Goal: Information Seeking & Learning: Learn about a topic

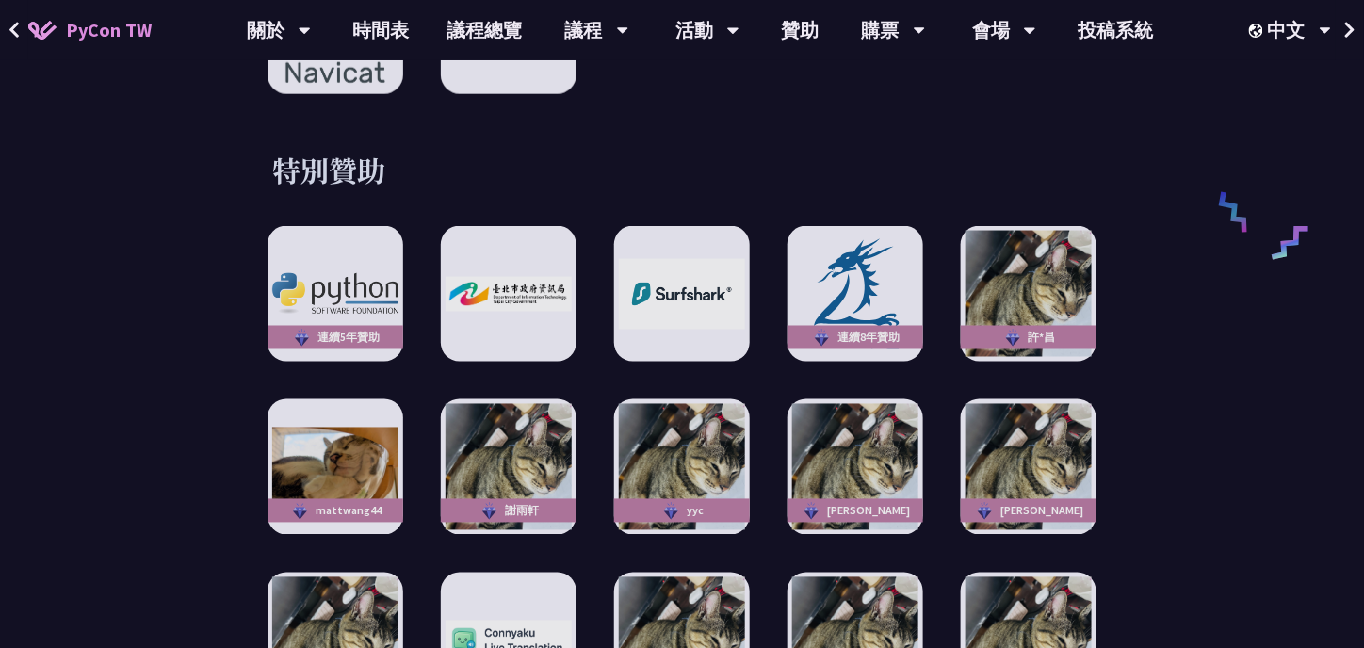
scroll to position [3297, 0]
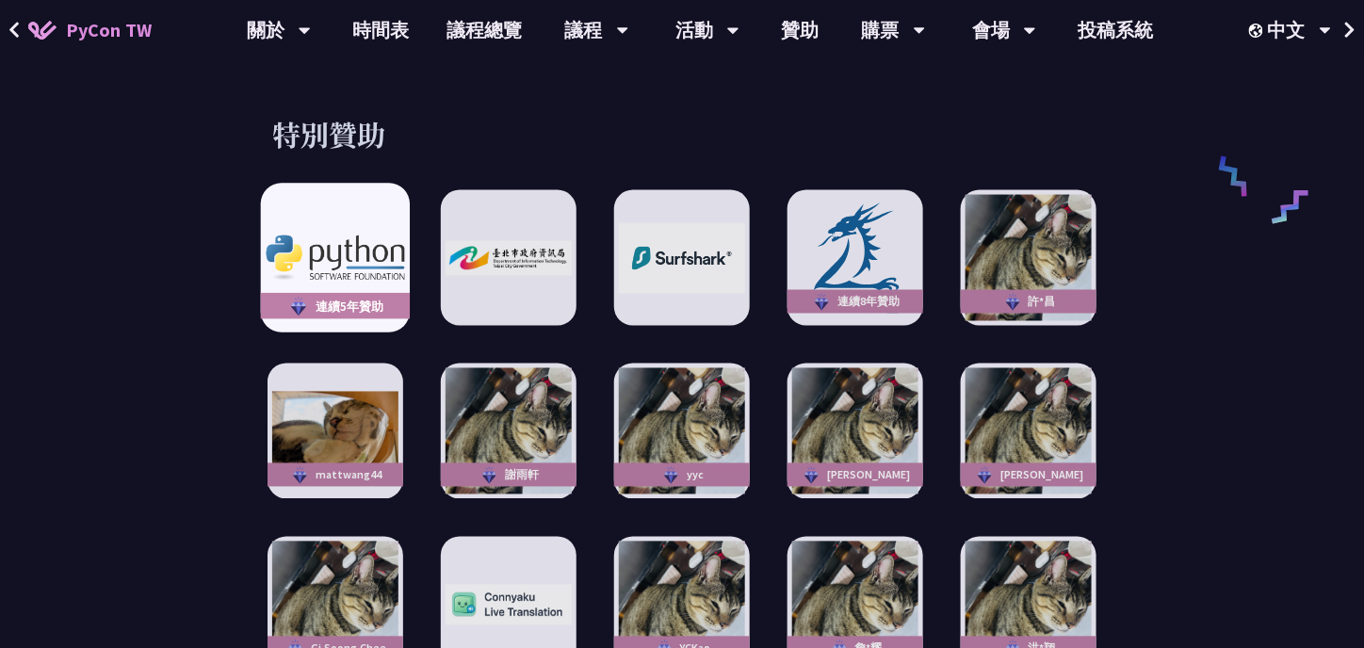
click at [348, 235] on img at bounding box center [335, 257] width 138 height 45
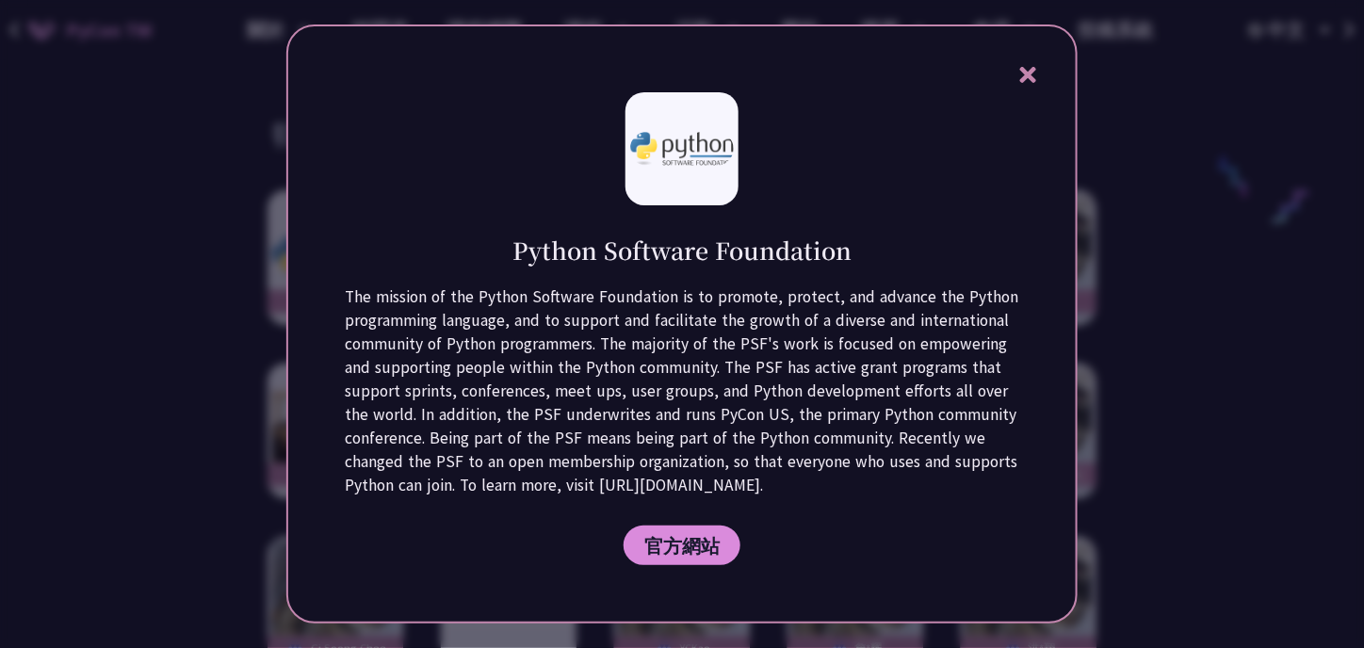
click at [164, 238] on div at bounding box center [682, 324] width 1364 height 648
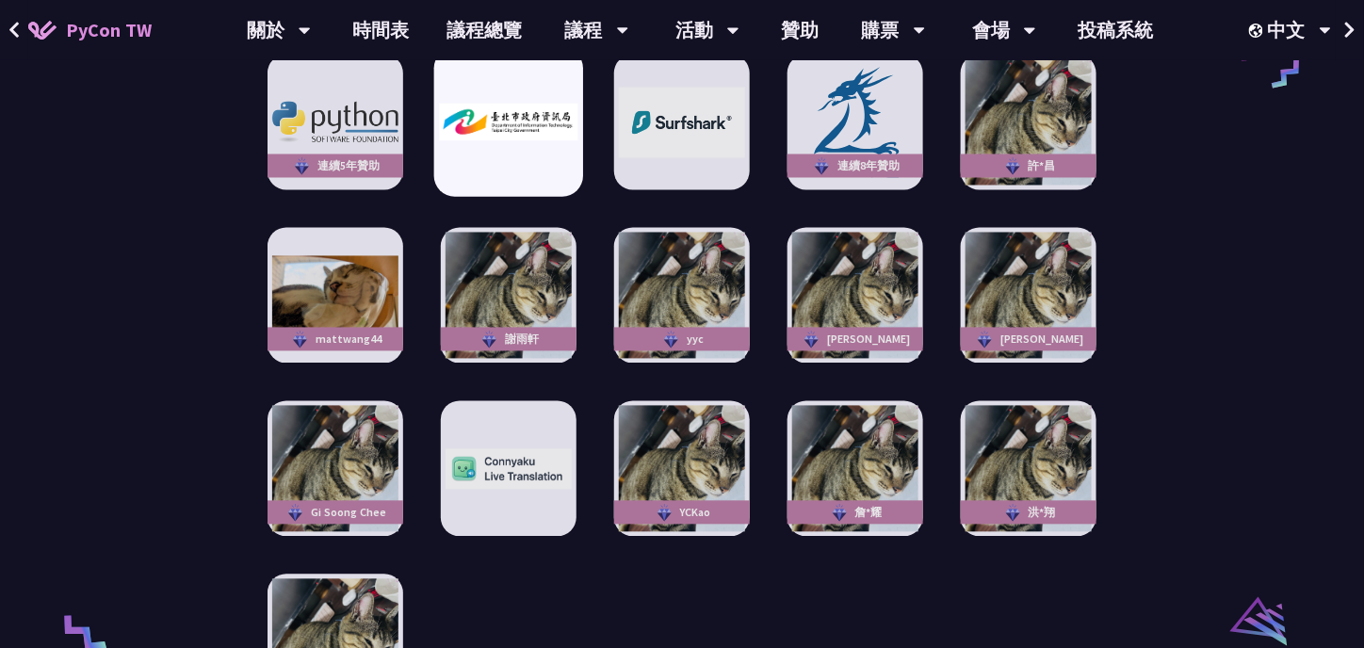
scroll to position [3579, 0]
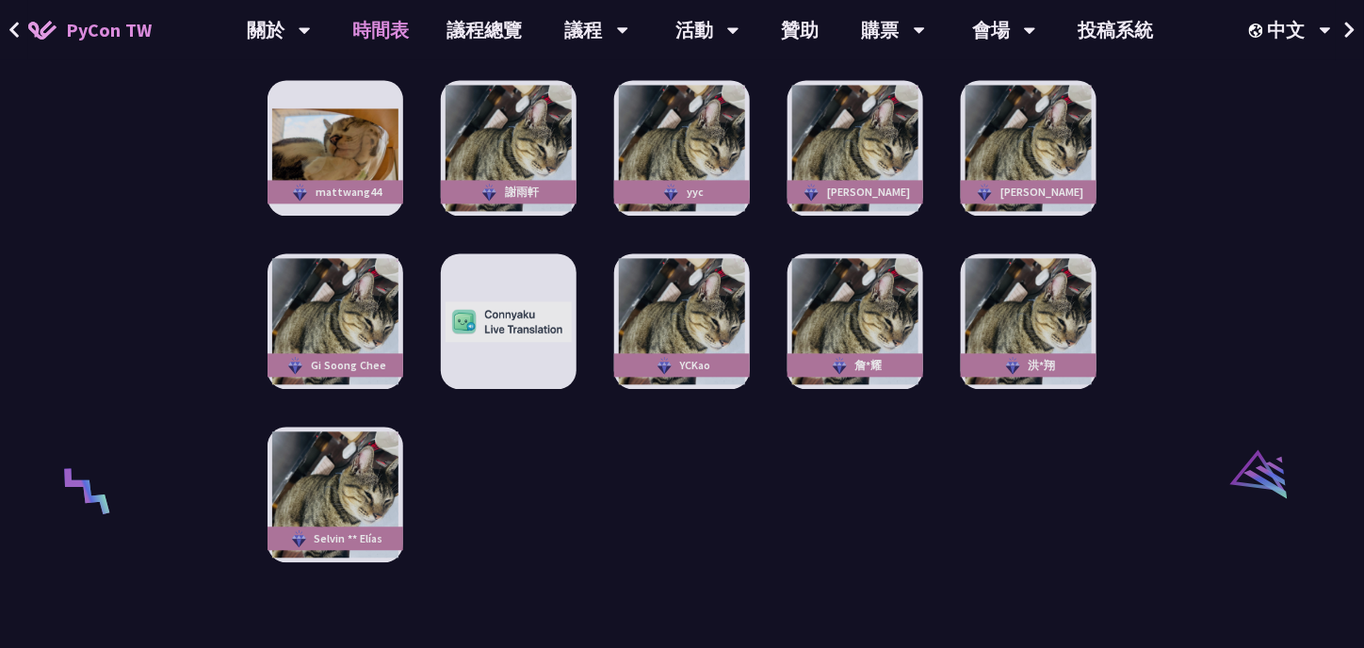
click at [377, 31] on link "時間表" at bounding box center [381, 30] width 94 height 60
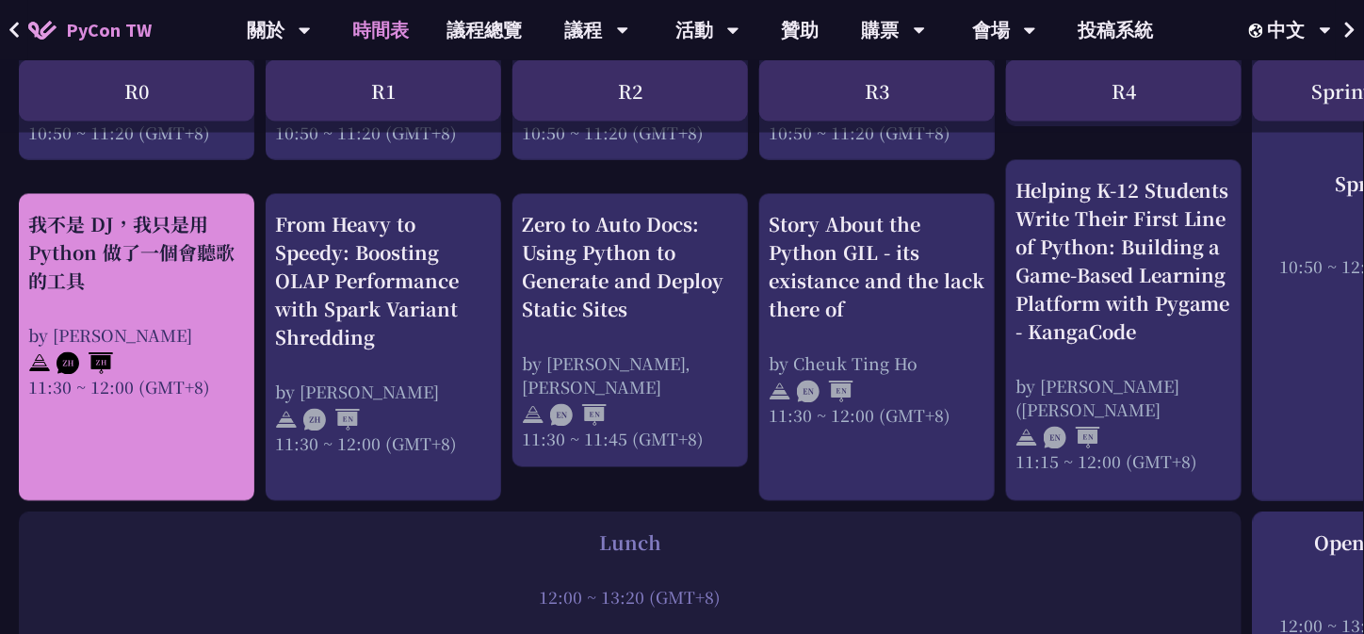
scroll to position [1036, 0]
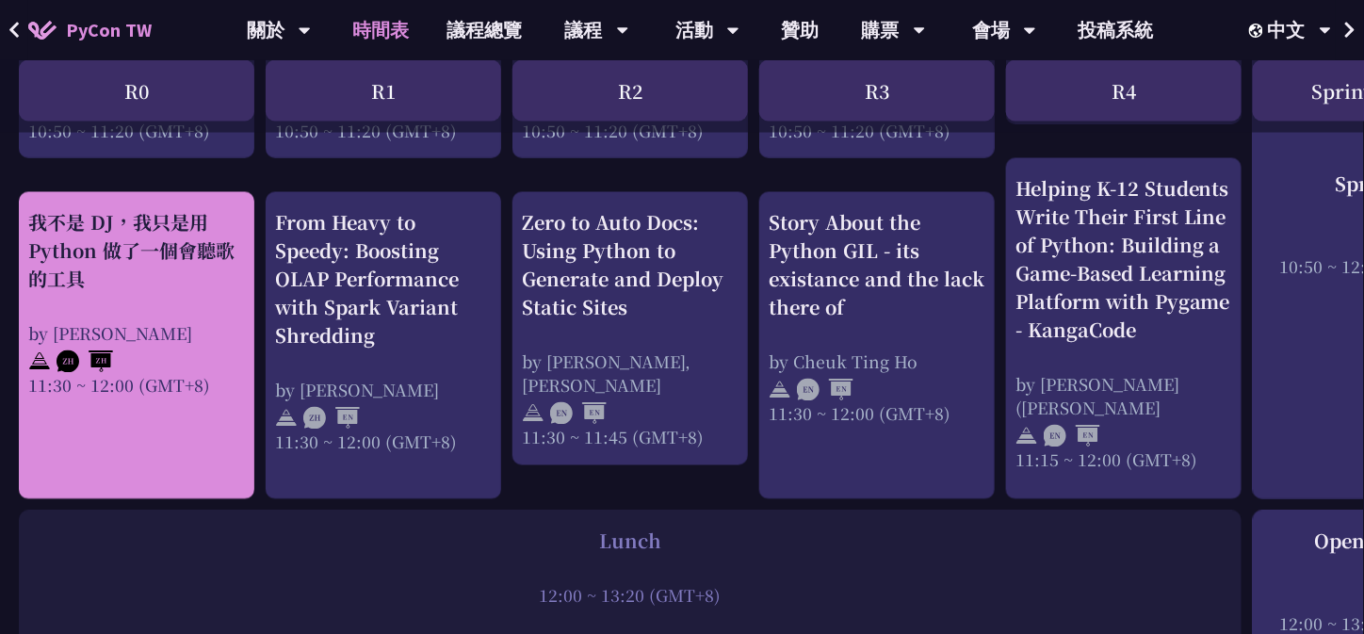
click at [169, 257] on div "我不是 DJ，我只是用 Python 做了一個會聽歌的工具" at bounding box center [136, 251] width 217 height 85
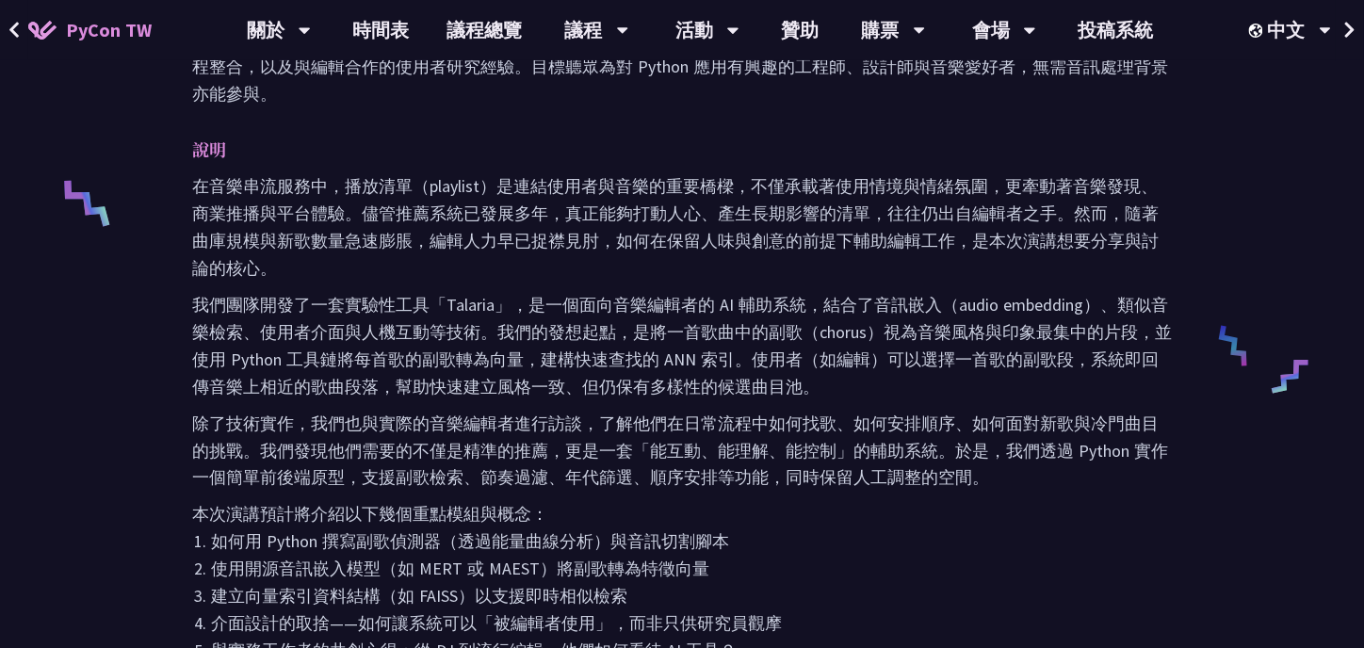
scroll to position [753, 0]
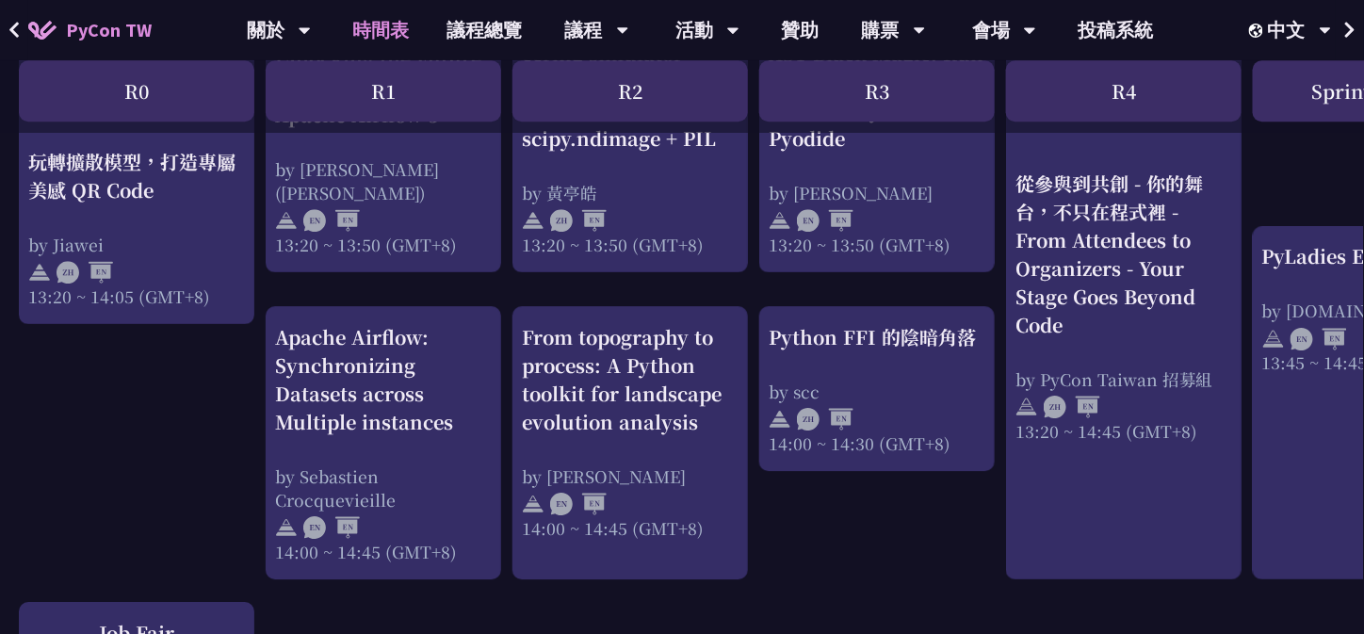
scroll to position [2260, 0]
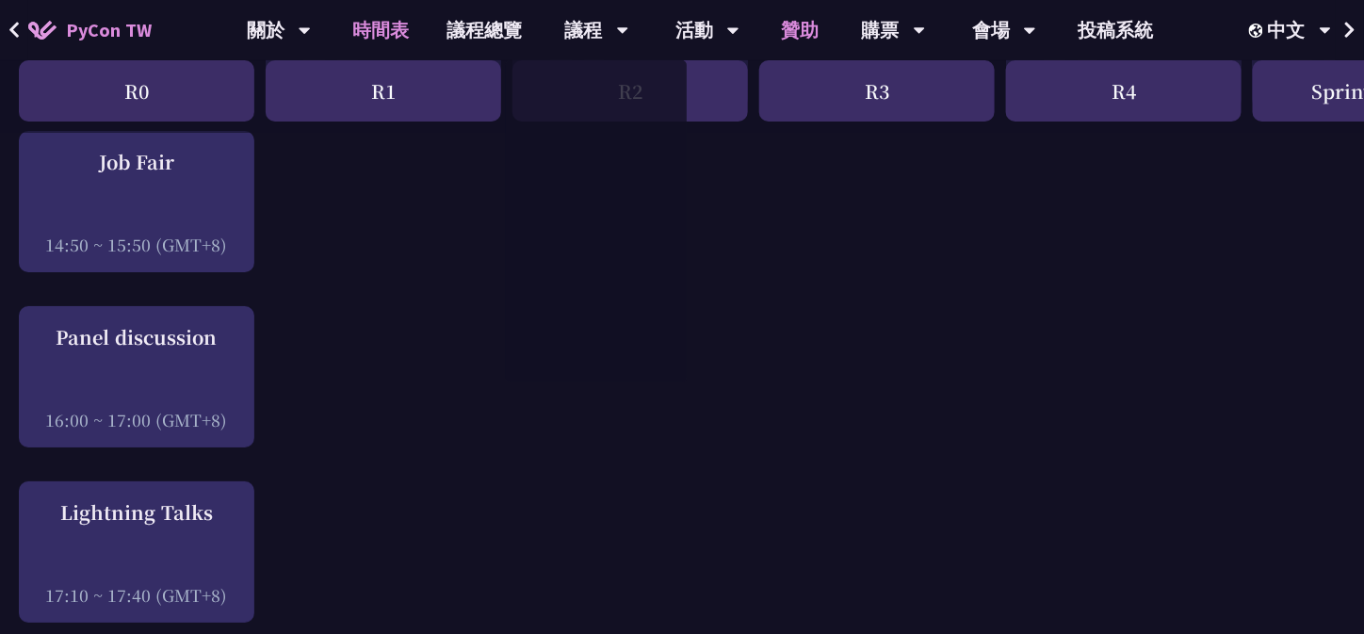
click at [805, 29] on link "贊助" at bounding box center [800, 30] width 75 height 60
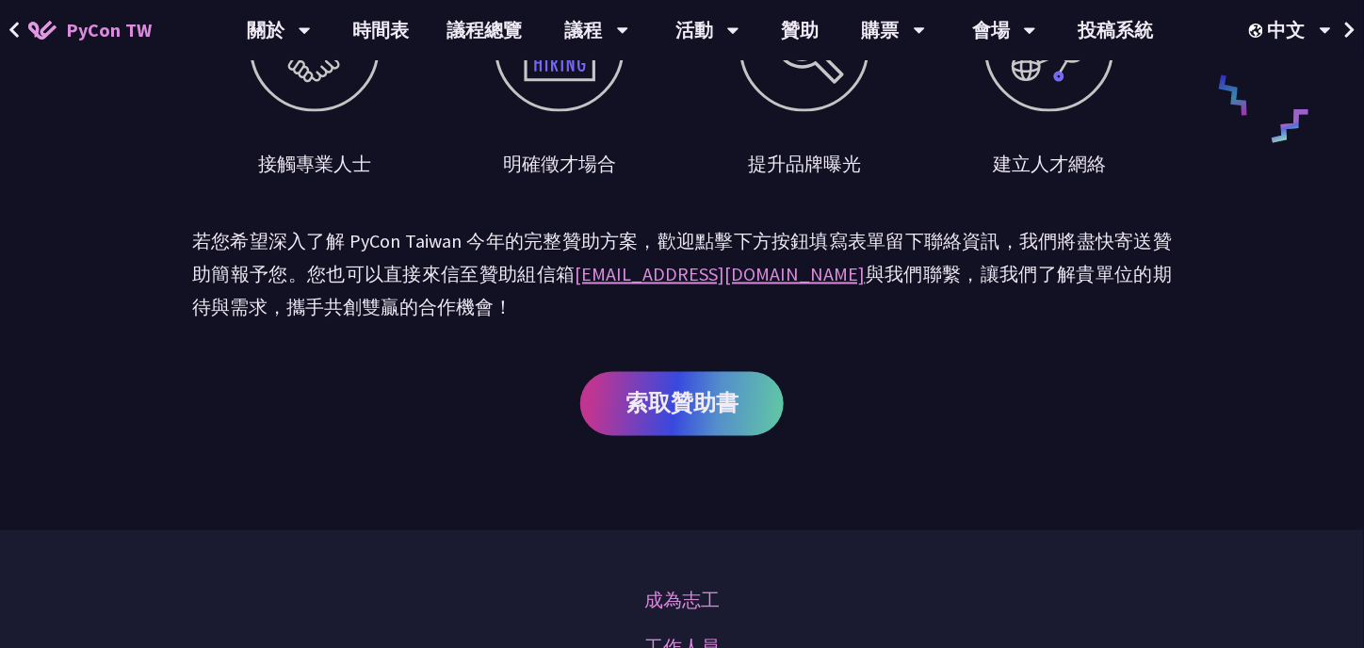
scroll to position [1036, 0]
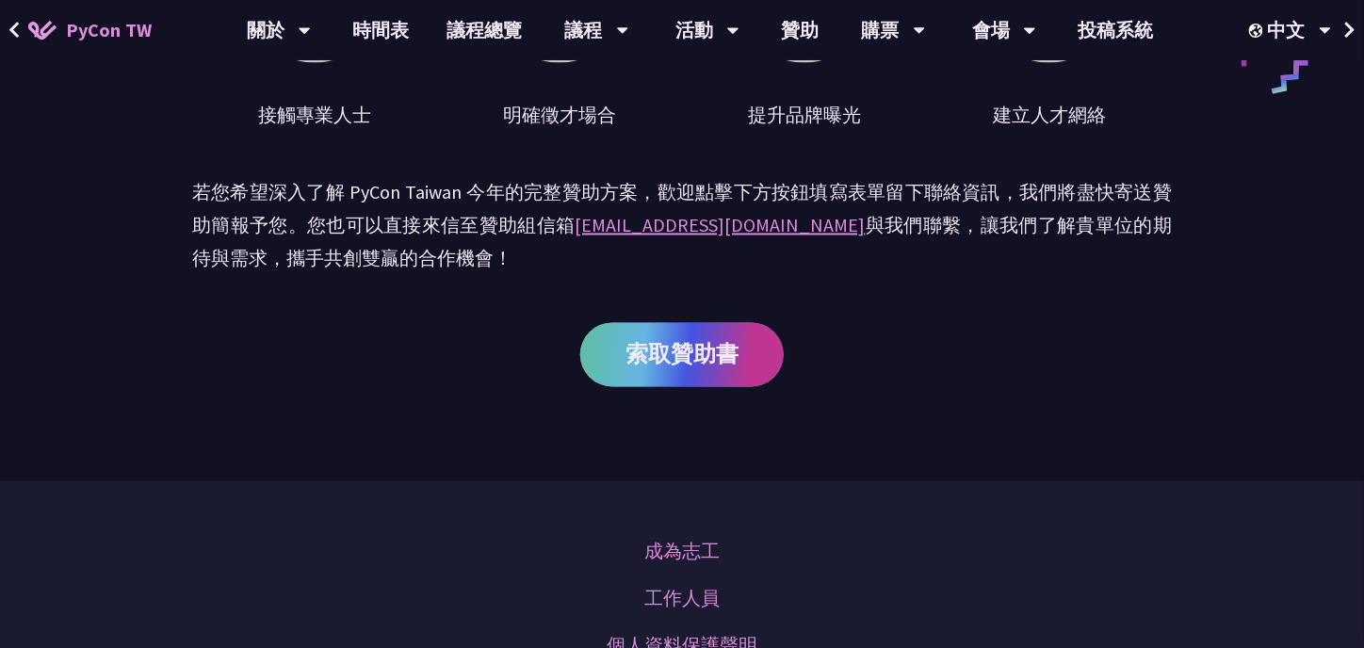
click at [668, 362] on span "索取贊助書" at bounding box center [681, 355] width 113 height 24
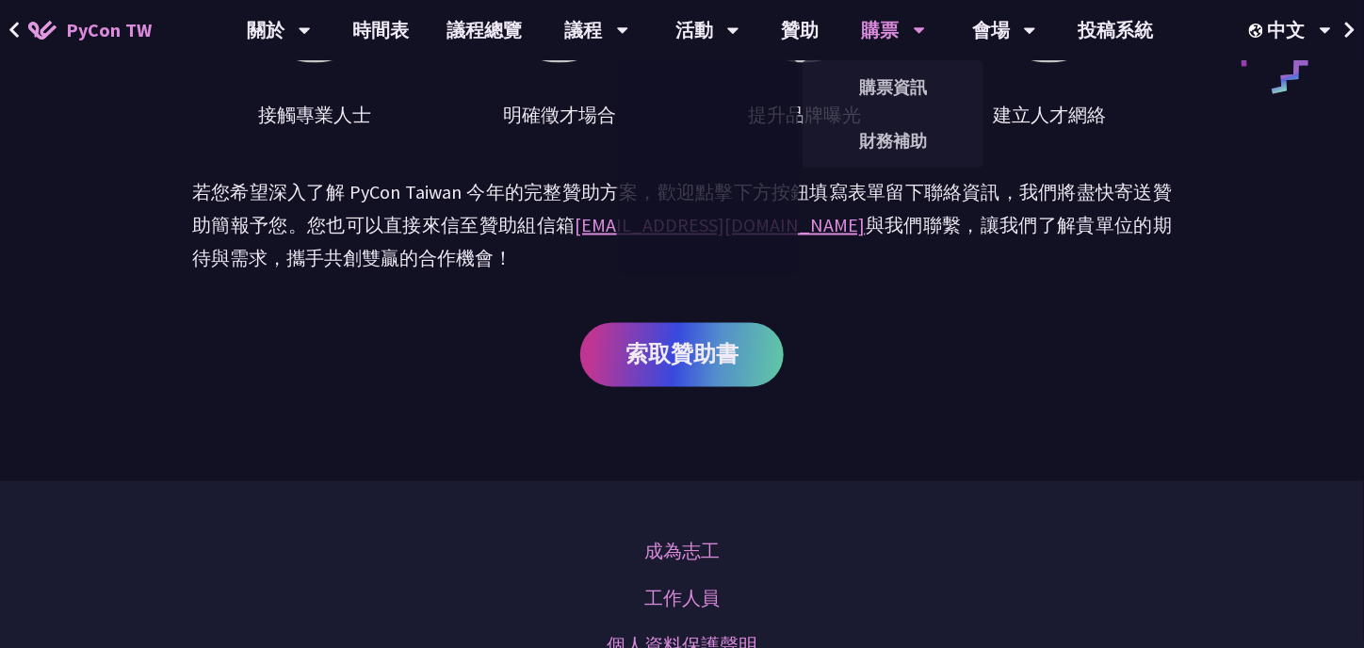
click at [856, 19] on div "購票 購票資訊 財務補助" at bounding box center [893, 30] width 111 height 60
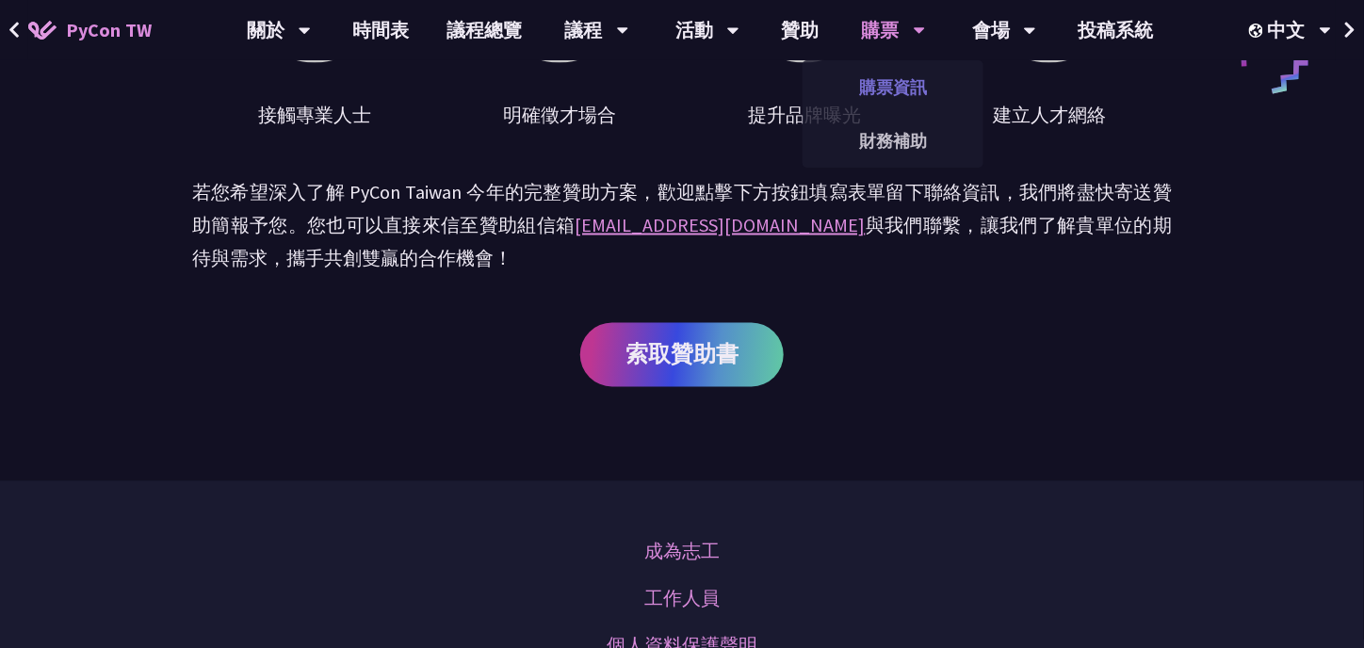
click at [886, 74] on link "購票資訊" at bounding box center [892, 87] width 181 height 44
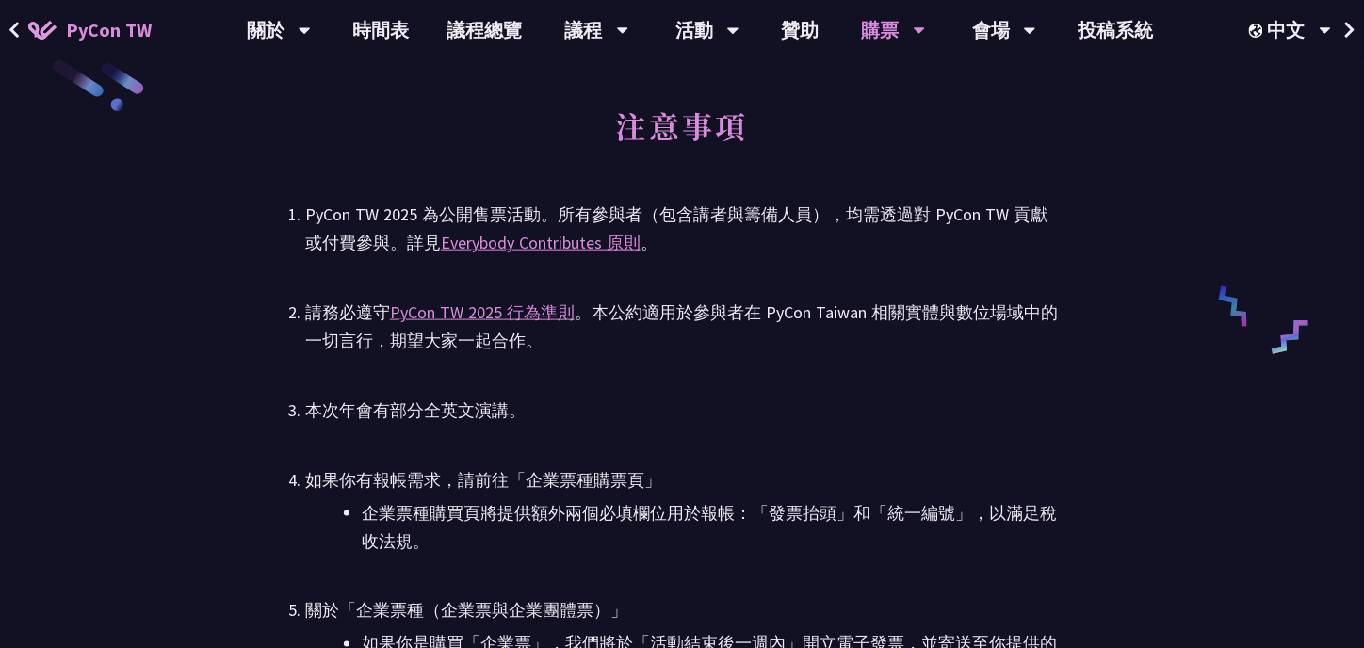
scroll to position [3014, 0]
